Goal: Communication & Community: Answer question/provide support

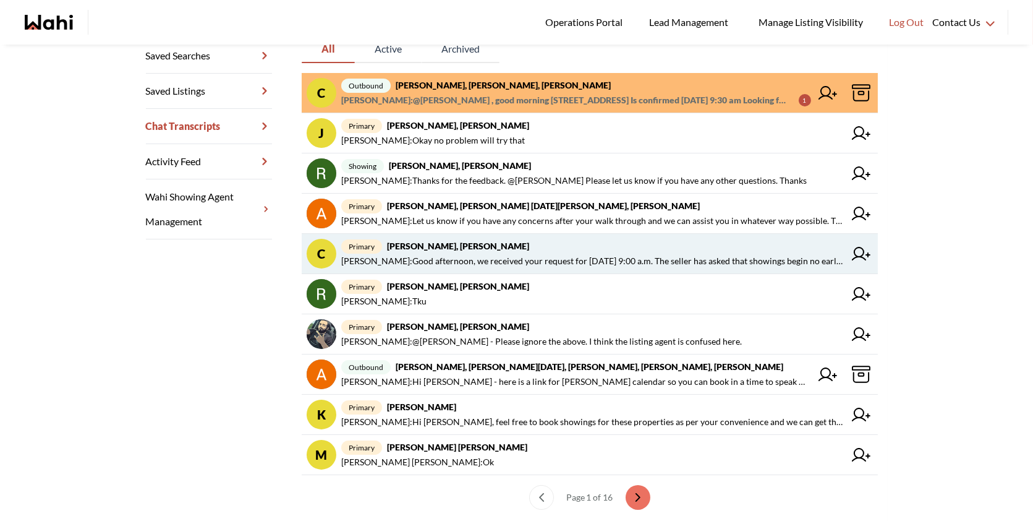
scroll to position [260, 0]
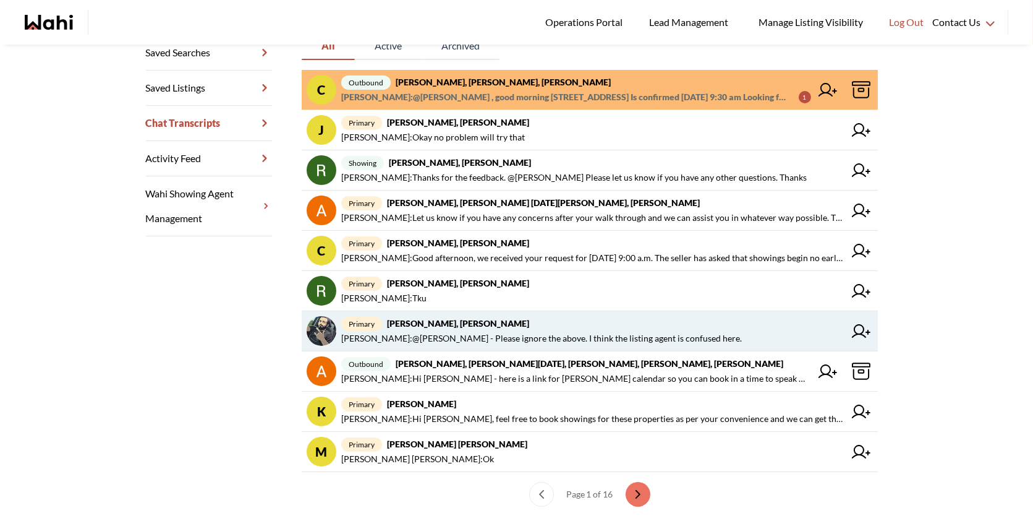
click at [608, 319] on span "primary Saeid Kanani, Michelle" at bounding box center [592, 323] width 503 height 15
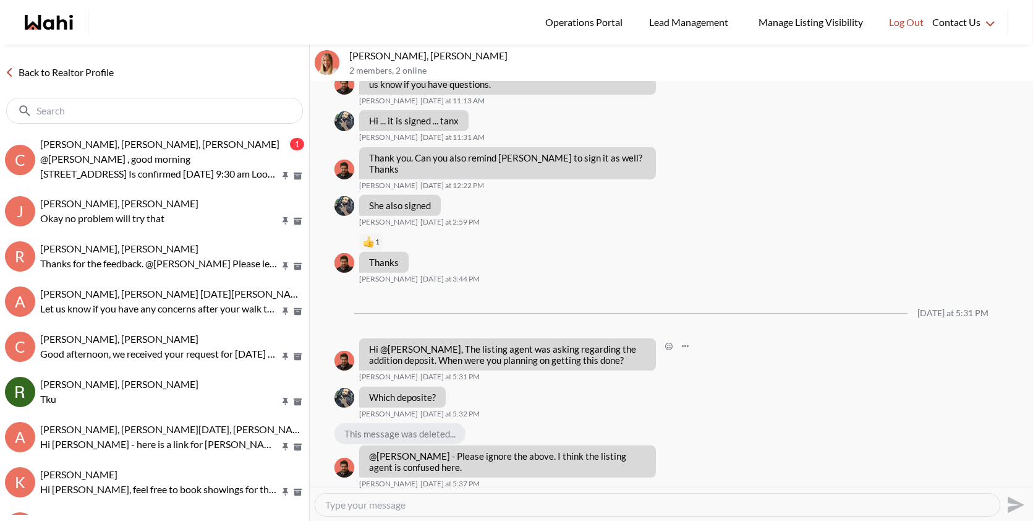
scroll to position [1109, 0]
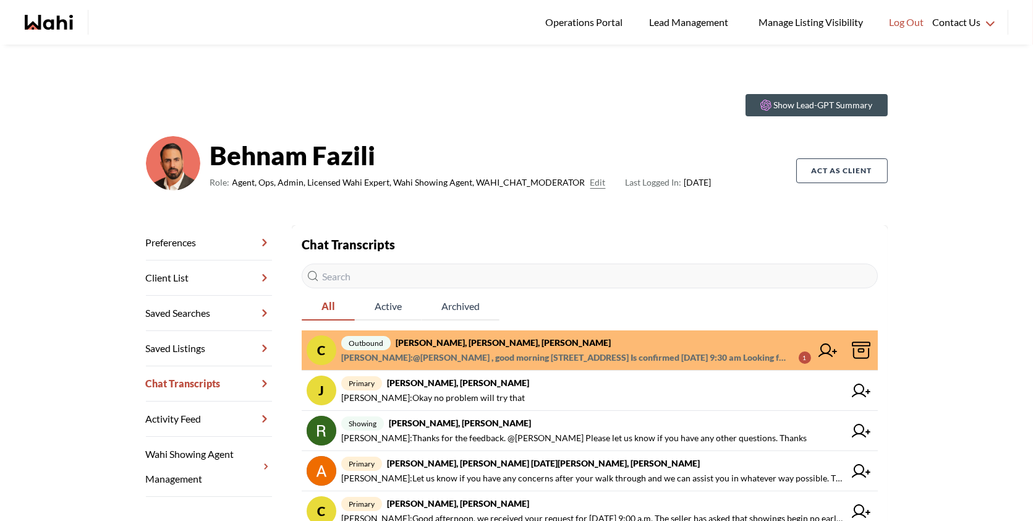
click at [733, 336] on span "outbound Caroline Rouben, Behnam, Paul, Alicia" at bounding box center [576, 342] width 470 height 15
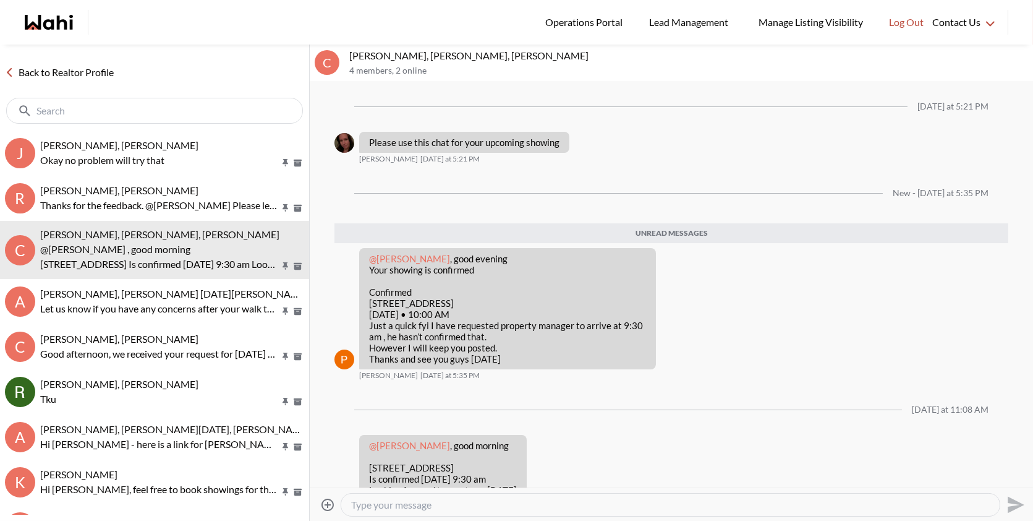
scroll to position [39, 0]
